Goal: Task Accomplishment & Management: Complete application form

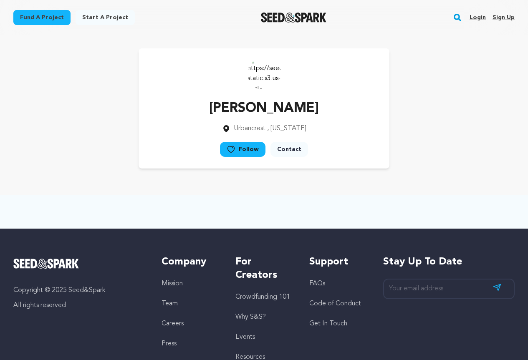
click at [502, 16] on link "Sign up" at bounding box center [503, 17] width 22 height 13
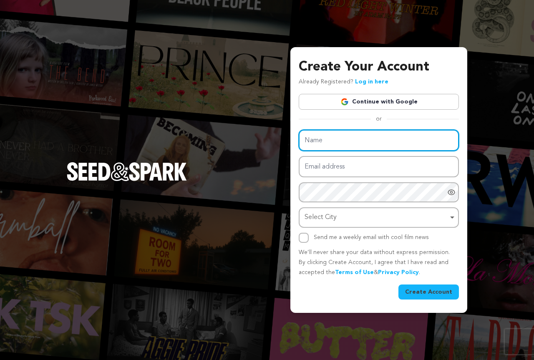
click at [332, 140] on input "Name" at bounding box center [379, 140] width 160 height 21
paste input "thaildata123"
type input "thaildata123"
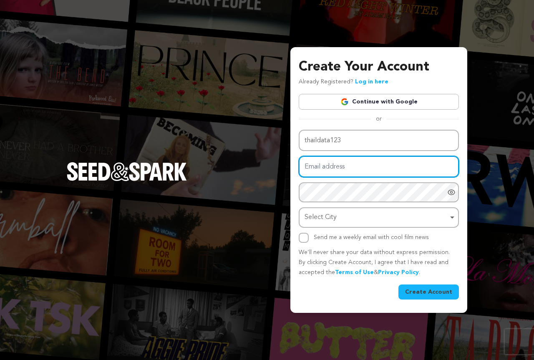
click at [319, 166] on input "Email address" at bounding box center [379, 166] width 160 height 21
paste input "samiulnupur@gmail.com"
type input "samiulnupur@gmail.com"
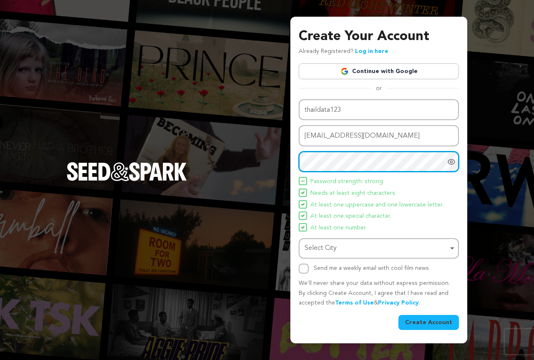
click at [325, 249] on div "Select City Remove item" at bounding box center [375, 248] width 143 height 12
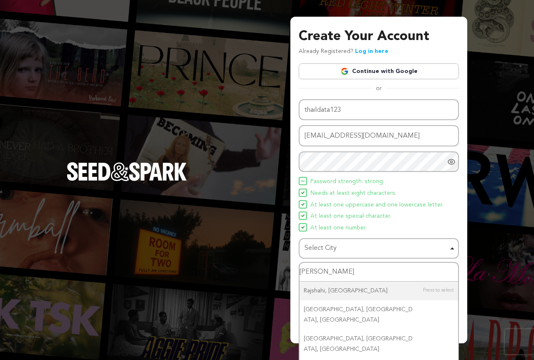
type input "Rajshahi"
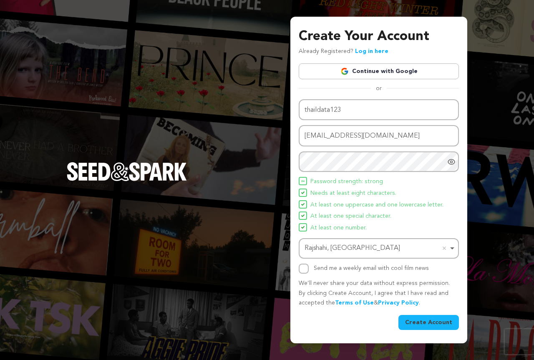
drag, startPoint x: 303, startPoint y: 276, endPoint x: 316, endPoint y: 277, distance: 13.0
click at [304, 276] on div "Name thaildata123 Email address samiulnupur@gmail.com Password Password must ha…" at bounding box center [379, 214] width 160 height 231
click at [307, 272] on div "Send me a weekly email with cool film news" at bounding box center [379, 269] width 160 height 10
click at [305, 272] on input "Send me a weekly email with cool film news" at bounding box center [304, 269] width 10 height 10
checkbox input "true"
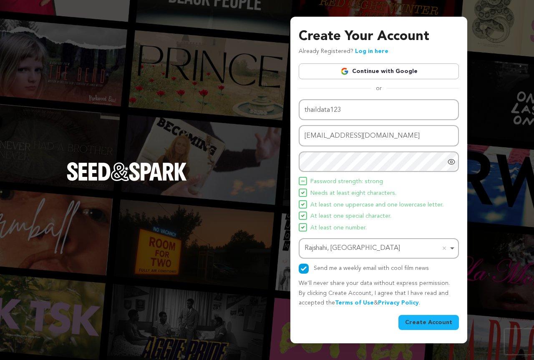
click at [428, 325] on button "Create Account" at bounding box center [428, 322] width 60 height 15
